Goal: Information Seeking & Learning: Learn about a topic

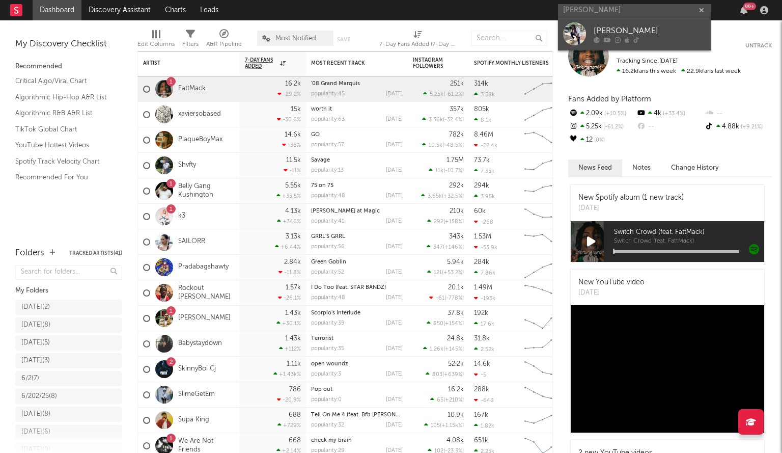
type input "[PERSON_NAME]"
click at [630, 30] on div "[PERSON_NAME]" at bounding box center [650, 30] width 112 height 12
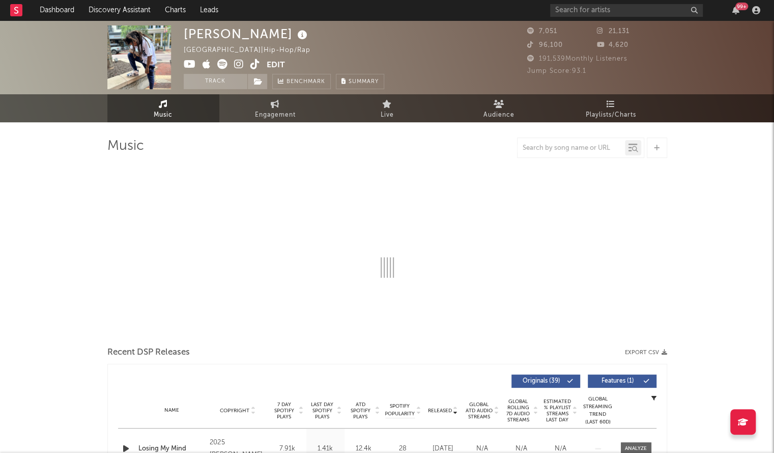
select select "6m"
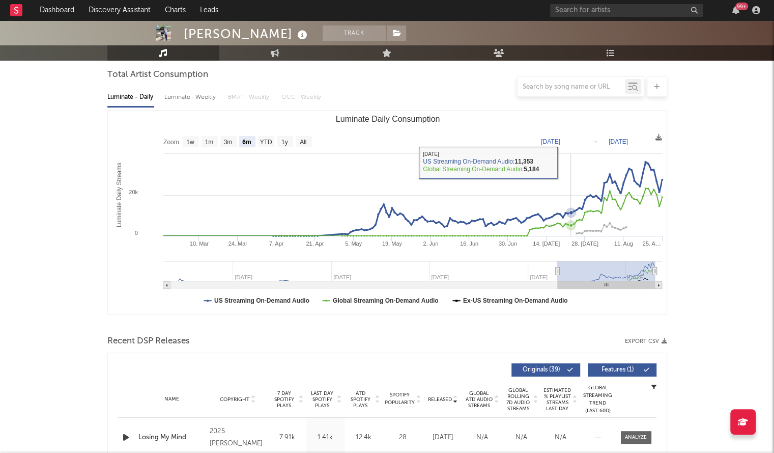
scroll to position [150, 0]
